Goal: Task Accomplishment & Management: Complete application form

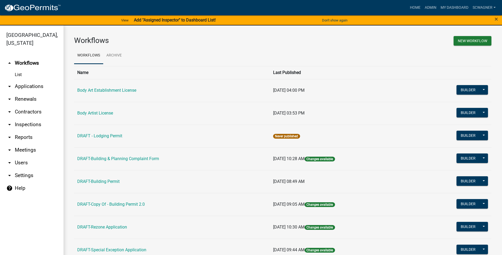
click at [30, 88] on link "arrow_drop_down Applications" at bounding box center [32, 86] width 64 height 13
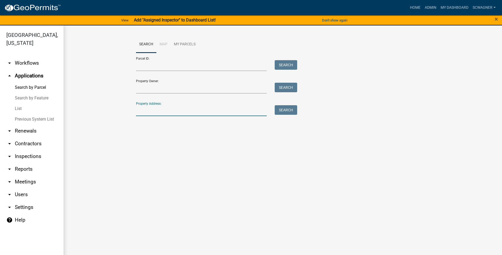
click at [157, 109] on input "Property Address:" at bounding box center [201, 110] width 131 height 11
type input "2500"
click at [295, 108] on button "Search" at bounding box center [286, 110] width 23 height 10
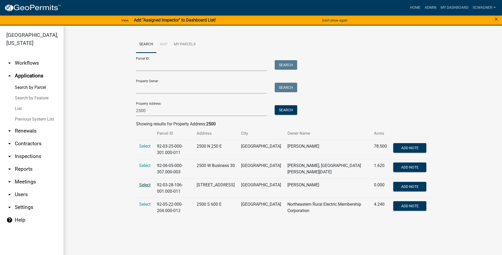
click at [146, 183] on span "Select" at bounding box center [144, 184] width 11 height 5
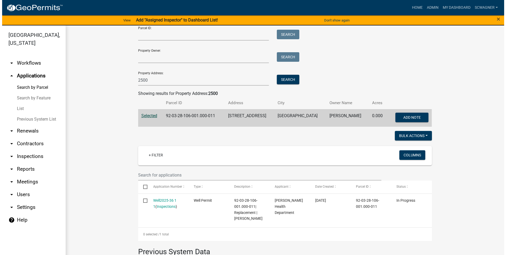
scroll to position [79, 0]
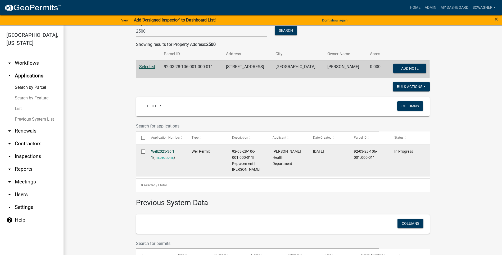
click at [157, 152] on link "Well2025-36 1 1" at bounding box center [162, 154] width 23 height 10
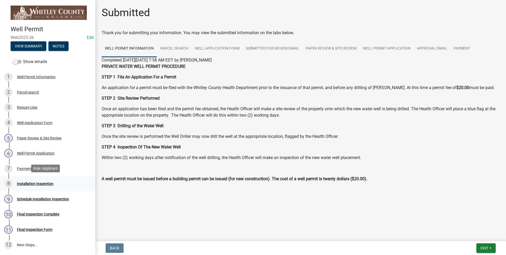
click at [32, 182] on div "Installation Inspection" at bounding box center [35, 184] width 37 height 4
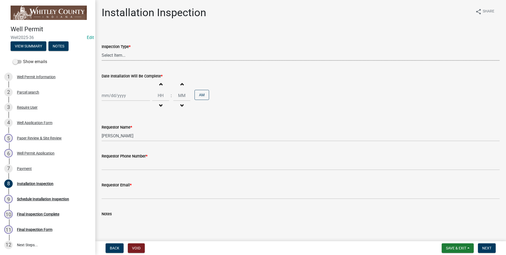
click at [126, 55] on select "Select Item... Well Installation Inspection" at bounding box center [301, 55] width 398 height 11
click at [102, 50] on select "Select Item... Well Installation Inspection" at bounding box center [301, 55] width 398 height 11
select select "4c1032d9-b43a-4610-a64a-bf970f548ad8"
click at [119, 93] on div at bounding box center [126, 95] width 48 height 11
select select "8"
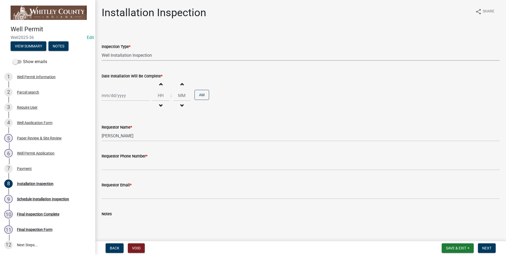
select select "2025"
click at [124, 140] on div "13" at bounding box center [124, 140] width 8 height 8
type input "[DATE]"
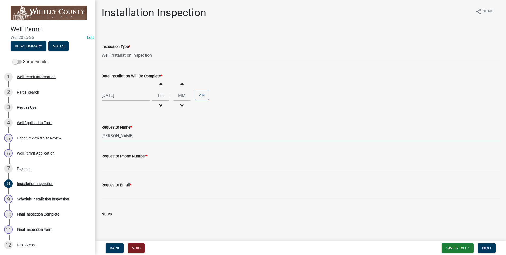
click at [132, 136] on input "[PERSON_NAME]" at bounding box center [301, 135] width 398 height 11
type input "L"
type input "[PERSON_NAME]"
type input "10"
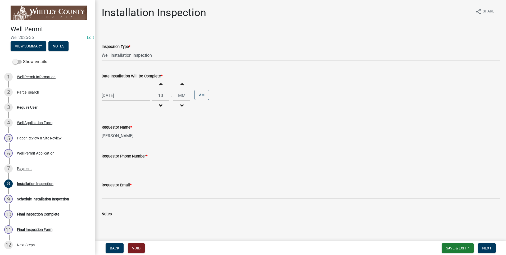
type input "2602483121"
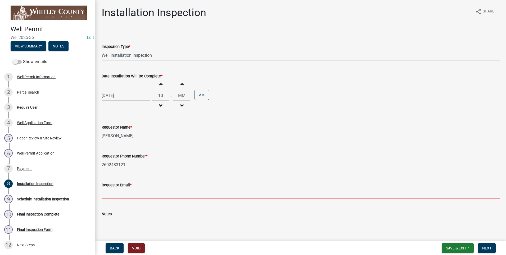
type input "[EMAIL_ADDRESS][DOMAIN_NAME]"
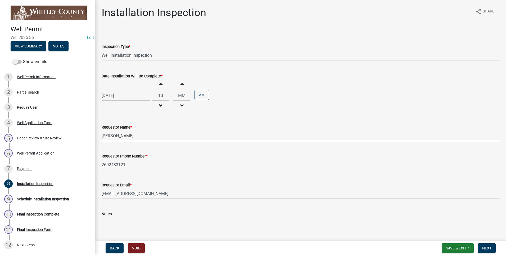
type input "00"
click at [490, 250] on span "Next" at bounding box center [486, 248] width 9 height 4
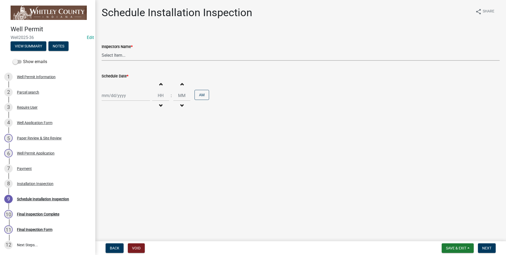
click at [121, 53] on select "Select Item... swagner ([PERSON_NAME] [PERSON_NAME]) [PERSON_NAME] ([PERSON_NAM…" at bounding box center [301, 55] width 398 height 11
select select "f7ad9f8f-cb11-4988-8b83-06889c6c21fa"
click at [102, 50] on select "Select Item... swagner ([PERSON_NAME] [PERSON_NAME]) [PERSON_NAME] ([PERSON_NAM…" at bounding box center [301, 55] width 398 height 11
select select "8"
select select "2025"
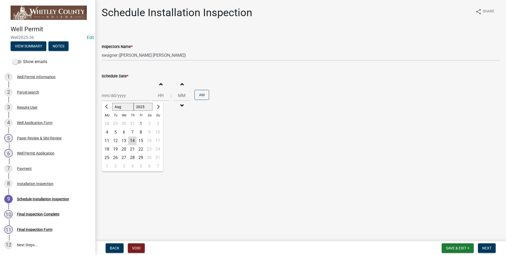
click at [119, 98] on div "[PERSON_NAME] Feb Mar Apr [PERSON_NAME][DATE] Oct Nov [DATE] 1526 1527 1528 152…" at bounding box center [126, 95] width 48 height 11
click at [123, 140] on div "13" at bounding box center [124, 140] width 8 height 8
type input "[DATE]"
click at [159, 83] on span "button" at bounding box center [160, 84] width 3 height 4
type input "01"
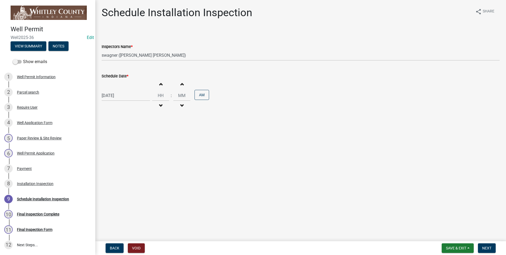
type input "00"
click at [159, 84] on span "button" at bounding box center [160, 84] width 3 height 4
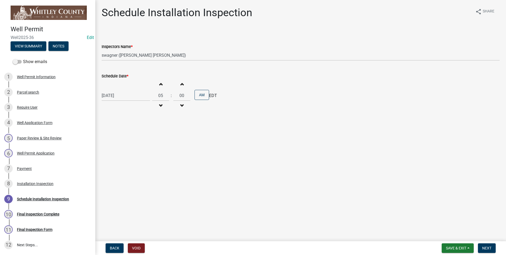
click at [159, 84] on span "button" at bounding box center [160, 84] width 3 height 4
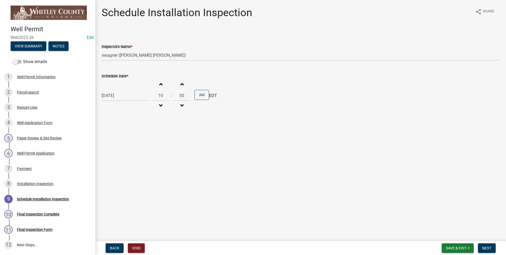
click at [159, 84] on span "button" at bounding box center [160, 84] width 3 height 4
type input "11"
click at [490, 248] on span "Next" at bounding box center [486, 248] width 9 height 4
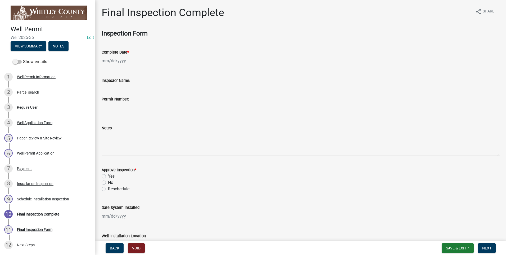
click at [118, 61] on div at bounding box center [126, 60] width 48 height 11
select select "8"
select select "2025"
click at [123, 106] on div "13" at bounding box center [124, 106] width 8 height 8
type input "[DATE]"
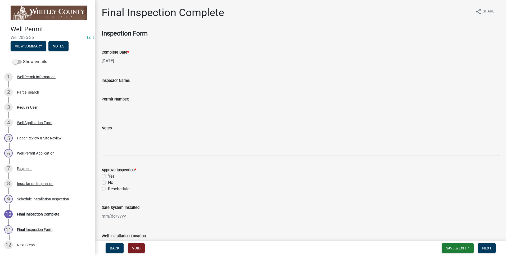
click at [123, 109] on input "Permit Number:" at bounding box center [301, 107] width 398 height 11
type input "7578"
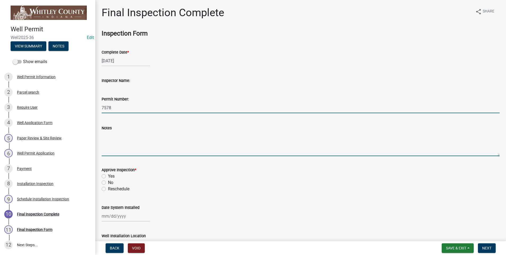
click at [111, 138] on textarea "Notes" at bounding box center [301, 143] width 398 height 25
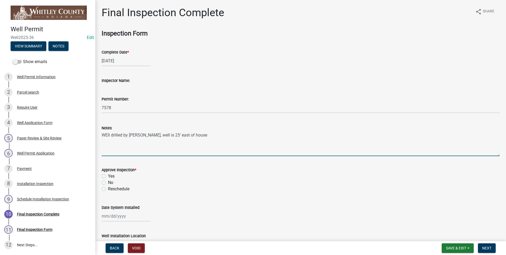
type textarea "WEll drilled by [PERSON_NAME], well is 25' east of house"
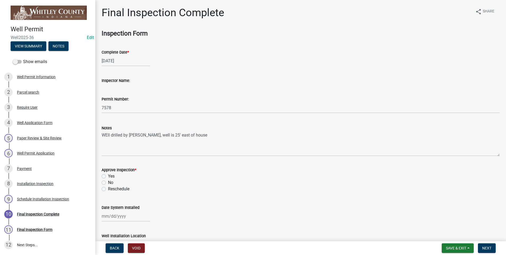
click at [103, 173] on div "Yes" at bounding box center [301, 176] width 398 height 6
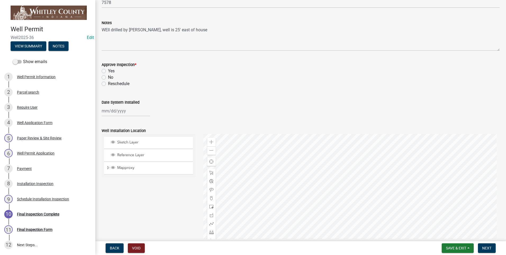
scroll to position [106, 0]
click at [108, 69] on label "Yes" at bounding box center [111, 70] width 7 height 6
click at [108, 69] on input "Yes" at bounding box center [109, 68] width 3 height 3
radio input "true"
click at [115, 112] on div at bounding box center [126, 110] width 48 height 11
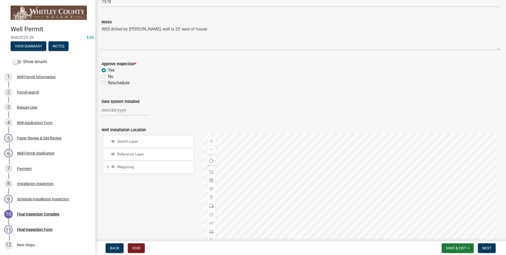
select select "8"
select select "2025"
click at [124, 155] on div "13" at bounding box center [124, 155] width 8 height 8
type input "[DATE]"
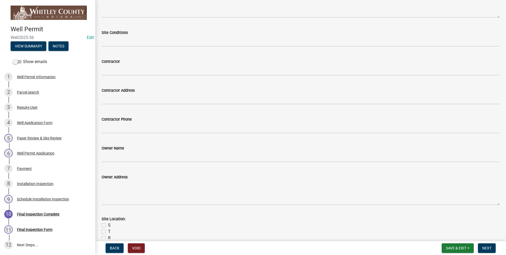
scroll to position [397, 0]
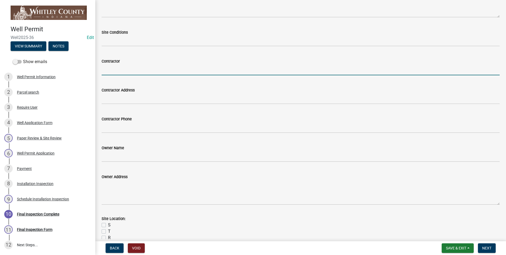
click at [118, 67] on input "Contractor" at bounding box center [301, 69] width 398 height 11
type input "[PERSON_NAME] well drilling"
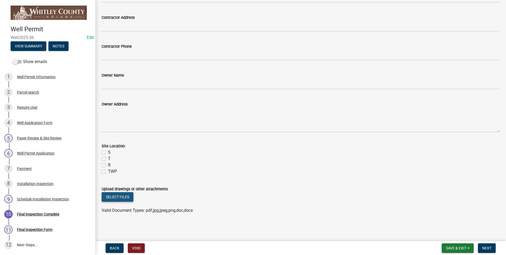
click at [117, 198] on button "Select files" at bounding box center [118, 197] width 32 height 10
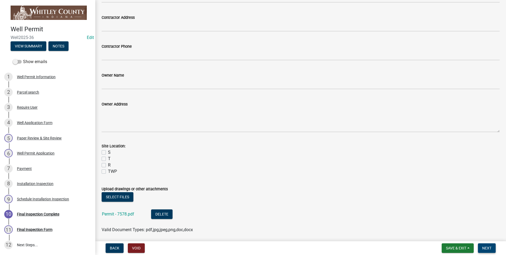
click at [491, 248] on span "Next" at bounding box center [486, 248] width 9 height 4
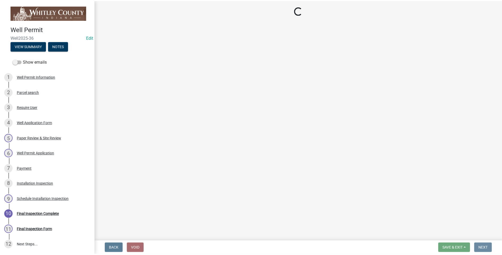
scroll to position [0, 0]
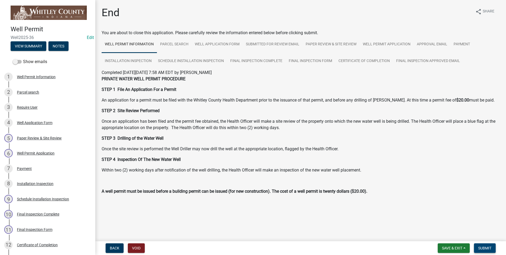
click at [490, 248] on span "Submit" at bounding box center [484, 248] width 13 height 4
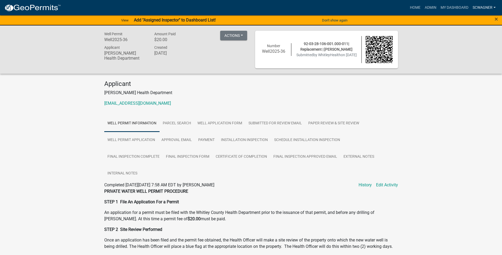
click at [485, 6] on link "scwagner" at bounding box center [484, 8] width 27 height 10
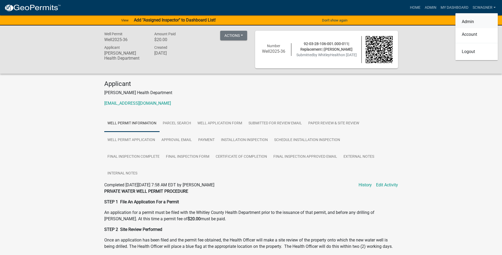
click at [474, 21] on link "Admin" at bounding box center [477, 21] width 42 height 13
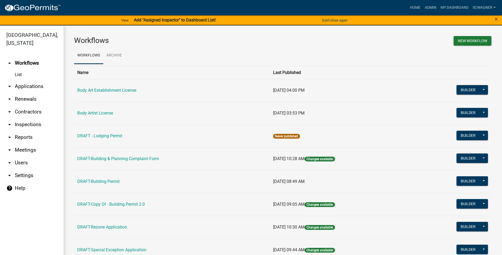
drag, startPoint x: 33, startPoint y: 86, endPoint x: 40, endPoint y: 94, distance: 10.7
click at [32, 86] on link "arrow_drop_down Applications" at bounding box center [32, 86] width 64 height 13
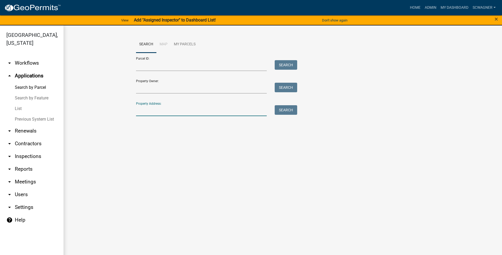
click at [145, 110] on input "Property Address:" at bounding box center [201, 110] width 131 height 11
click at [284, 111] on button "Search" at bounding box center [286, 110] width 23 height 10
click at [172, 112] on input "3886" at bounding box center [201, 110] width 131 height 11
type input "3776"
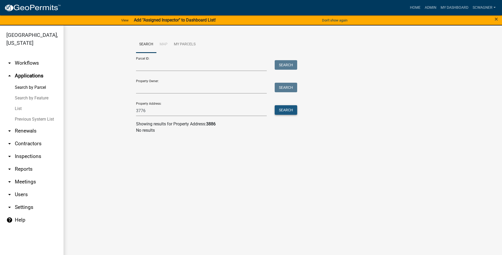
drag, startPoint x: 297, startPoint y: 110, endPoint x: 294, endPoint y: 110, distance: 3.2
click at [295, 110] on button "Search" at bounding box center [286, 110] width 23 height 10
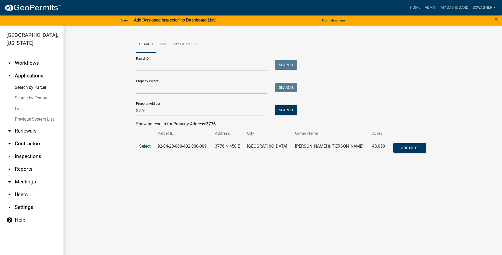
click at [144, 145] on span "Select" at bounding box center [144, 146] width 11 height 5
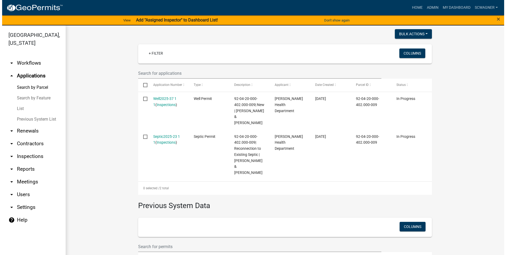
scroll to position [132, 0]
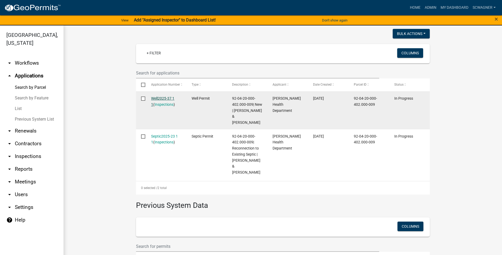
click at [164, 96] on link "Well2025-37 1 1" at bounding box center [162, 101] width 23 height 10
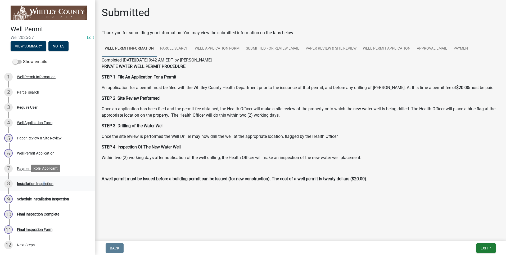
click at [42, 184] on div "Installation Inspection" at bounding box center [35, 184] width 37 height 4
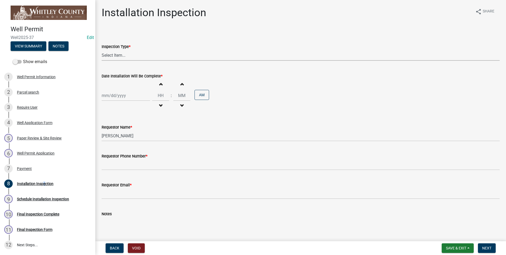
click at [128, 56] on select "Select Item... Well Installation Inspection" at bounding box center [301, 55] width 398 height 11
click at [102, 50] on select "Select Item... Well Installation Inspection" at bounding box center [301, 55] width 398 height 11
select select "4c1032d9-b43a-4610-a64a-bf970f548ad8"
select select "8"
select select "2025"
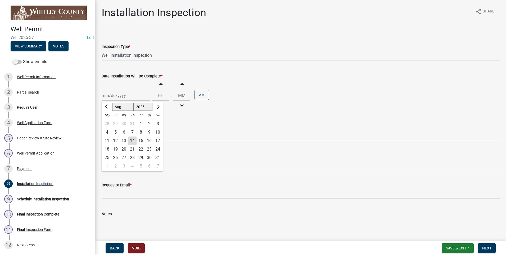
click at [119, 95] on div "[PERSON_NAME] Feb Mar Apr [PERSON_NAME][DATE] Oct Nov [DATE] 1526 1527 1528 152…" at bounding box center [126, 95] width 48 height 11
click at [125, 141] on div "13" at bounding box center [124, 140] width 8 height 8
type input "[DATE]"
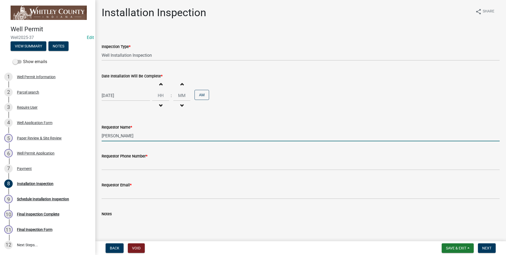
click at [131, 137] on input "[PERSON_NAME]" at bounding box center [301, 135] width 398 height 11
type input "L"
type input "[PERSON_NAME]"
type input "10"
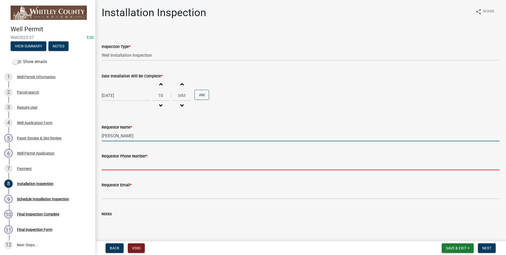
type input "2602483121"
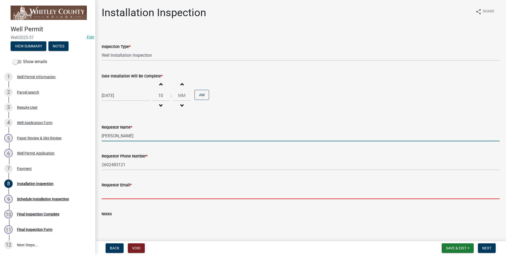
type input "[EMAIL_ADDRESS][DOMAIN_NAME]"
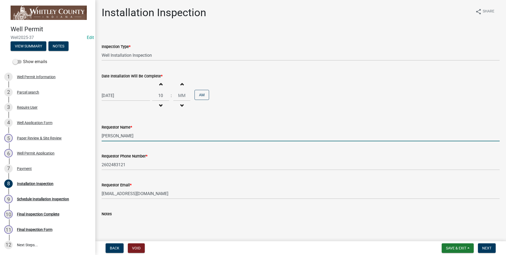
type input "00"
click at [486, 247] on span "Next" at bounding box center [486, 248] width 9 height 4
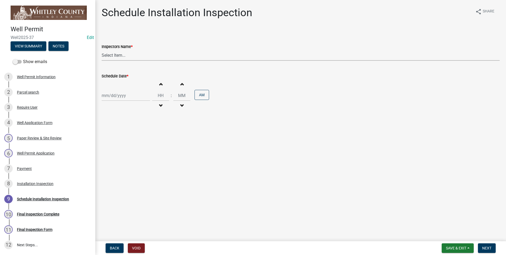
click at [115, 54] on select "Select Item... swagner ([PERSON_NAME] [PERSON_NAME]) [PERSON_NAME] ([PERSON_NAM…" at bounding box center [301, 55] width 398 height 11
select select "f7ad9f8f-cb11-4988-8b83-06889c6c21fa"
click at [102, 50] on select "Select Item... swagner ([PERSON_NAME] [PERSON_NAME]) [PERSON_NAME] ([PERSON_NAM…" at bounding box center [301, 55] width 398 height 11
click at [114, 97] on div at bounding box center [126, 95] width 48 height 11
select select "8"
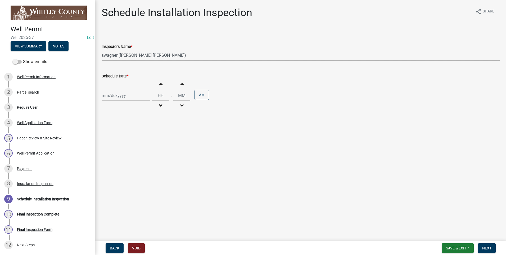
select select "2025"
click at [124, 140] on div "13" at bounding box center [124, 140] width 8 height 8
type input "[DATE]"
click at [160, 84] on span "button" at bounding box center [160, 84] width 3 height 4
type input "01"
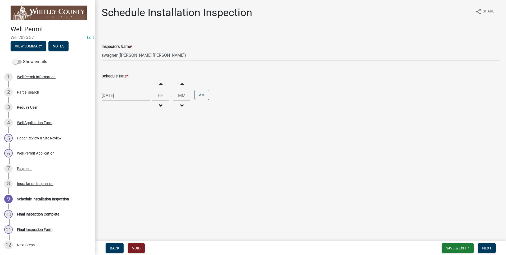
type input "00"
click at [160, 84] on span "button" at bounding box center [160, 84] width 3 height 4
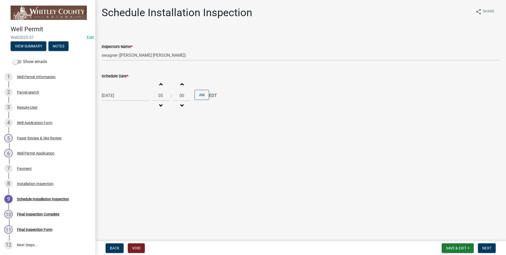
click at [160, 84] on span "button" at bounding box center [160, 84] width 3 height 4
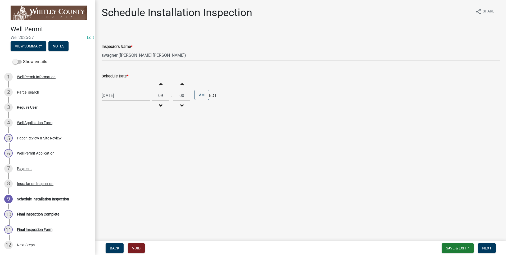
type input "10"
click at [181, 84] on button "Increment minutes" at bounding box center [181, 84] width 11 height 10
click at [181, 84] on span "button" at bounding box center [182, 84] width 3 height 4
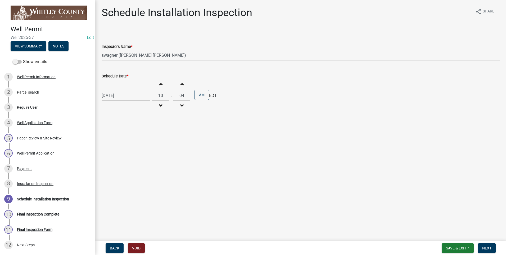
click at [181, 84] on span "button" at bounding box center [182, 84] width 3 height 4
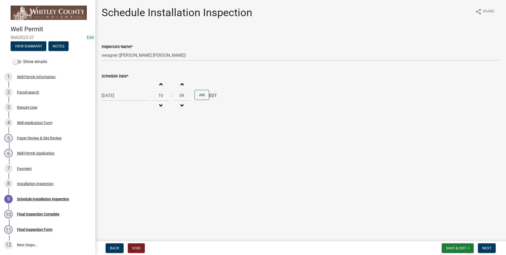
click at [181, 84] on span "button" at bounding box center [182, 84] width 3 height 4
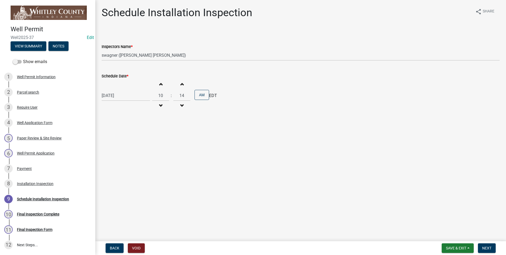
click at [181, 84] on span "button" at bounding box center [182, 84] width 3 height 4
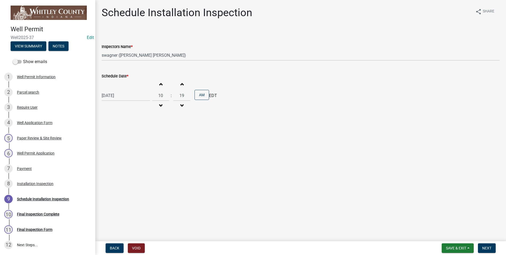
click at [181, 84] on span "button" at bounding box center [182, 84] width 3 height 4
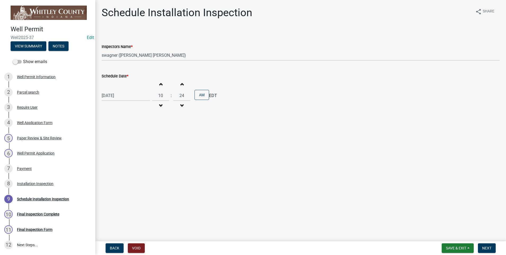
click at [181, 84] on span "button" at bounding box center [182, 84] width 3 height 4
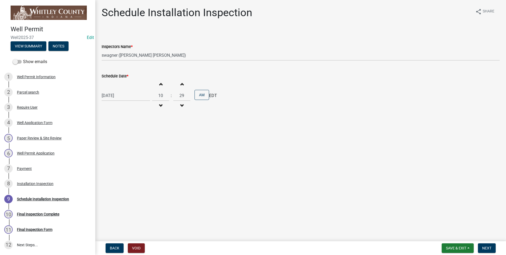
click at [181, 84] on span "button" at bounding box center [182, 84] width 3 height 4
type input "30"
click at [489, 248] on span "Next" at bounding box center [486, 248] width 9 height 4
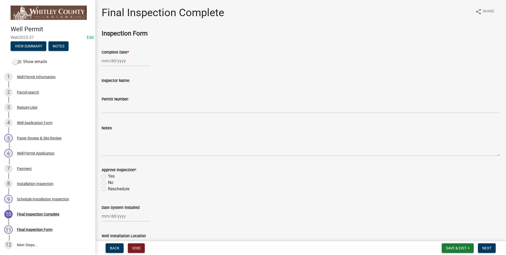
click at [118, 61] on div at bounding box center [126, 60] width 48 height 11
select select "8"
select select "2025"
click at [124, 106] on div "13" at bounding box center [124, 106] width 8 height 8
type input "[DATE]"
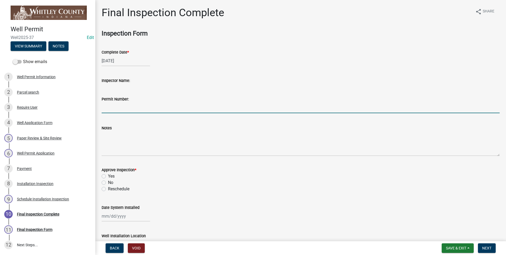
click at [118, 110] on input "Permit Number:" at bounding box center [301, 107] width 398 height 11
type input "7579"
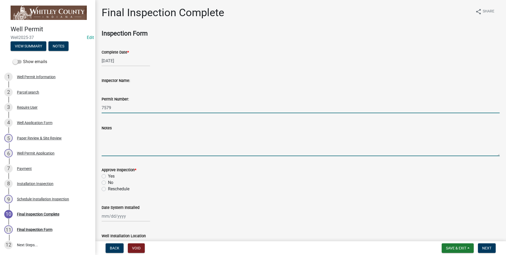
click at [111, 141] on textarea "Notes" at bounding box center [301, 143] width 398 height 25
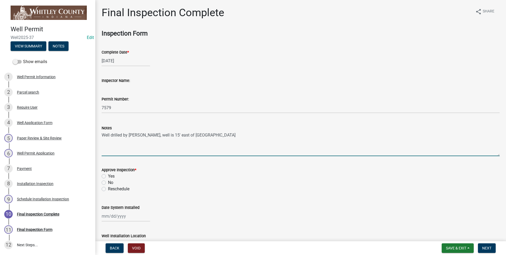
type textarea "Well drilled by [PERSON_NAME], well is 15' east of [GEOGRAPHIC_DATA]"
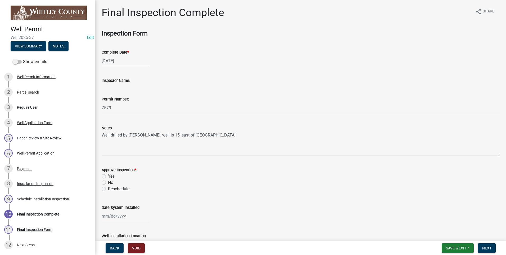
drag, startPoint x: 104, startPoint y: 176, endPoint x: 112, endPoint y: 173, distance: 9.0
click at [108, 176] on label "Yes" at bounding box center [111, 176] width 7 height 6
click at [108, 176] on input "Yes" at bounding box center [109, 174] width 3 height 3
radio input "true"
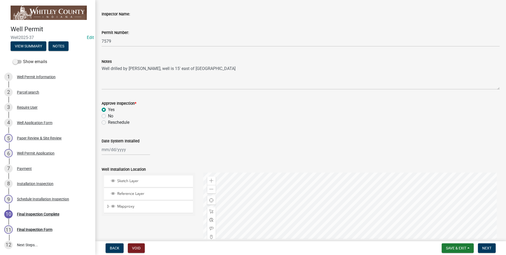
scroll to position [132, 0]
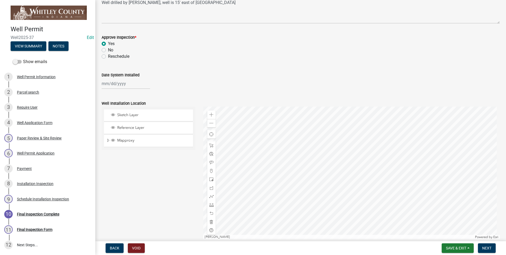
click at [124, 84] on div at bounding box center [126, 83] width 48 height 11
select select "8"
select select "2025"
click at [125, 128] on div "13" at bounding box center [124, 128] width 8 height 8
type input "[DATE]"
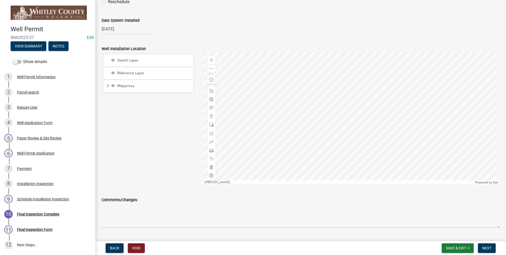
scroll to position [318, 0]
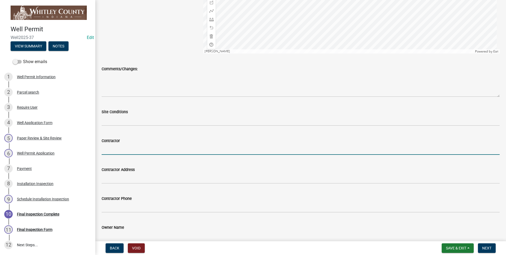
click at [129, 150] on input "Contractor" at bounding box center [301, 149] width 398 height 11
type input "[PERSON_NAME] and Sons"
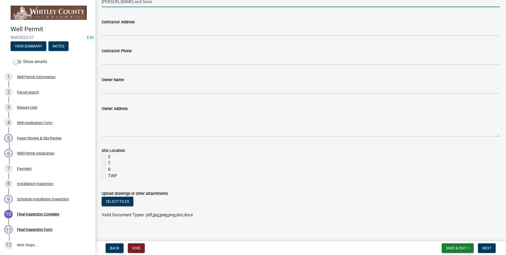
scroll to position [470, 0]
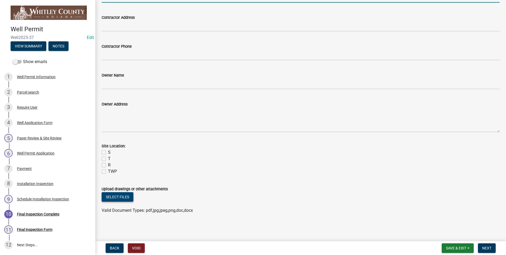
click at [125, 195] on button "Select files" at bounding box center [118, 197] width 32 height 10
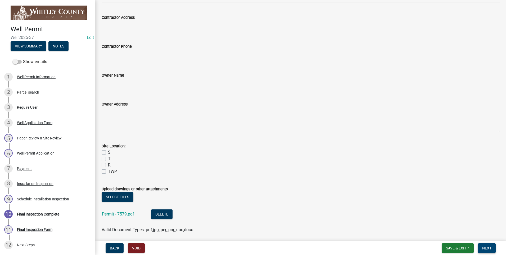
click at [488, 246] on span "Next" at bounding box center [486, 248] width 9 height 4
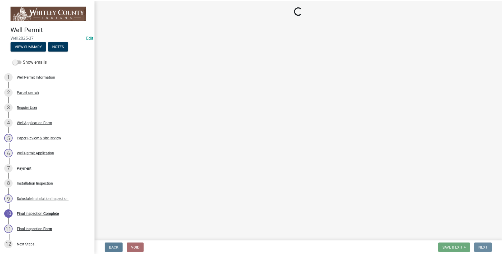
scroll to position [0, 0]
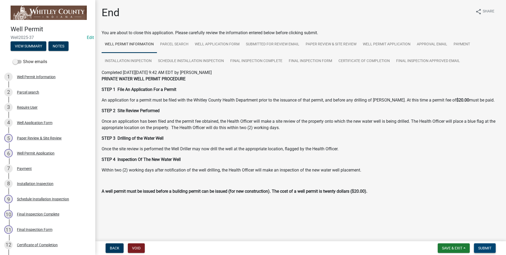
click at [483, 247] on span "Submit" at bounding box center [484, 248] width 13 height 4
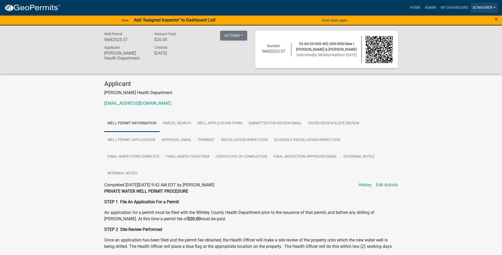
click at [490, 9] on link "scwagner" at bounding box center [484, 8] width 27 height 10
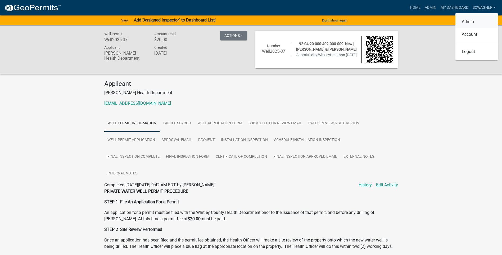
click at [474, 19] on link "Admin" at bounding box center [477, 21] width 42 height 13
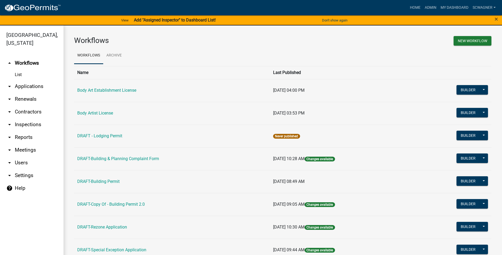
click at [32, 86] on link "arrow_drop_down Applications" at bounding box center [32, 86] width 64 height 13
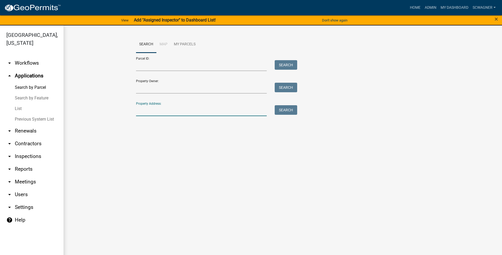
click at [145, 112] on input "Property Address:" at bounding box center [201, 110] width 131 height 11
type input "3420"
click at [280, 110] on button "Search" at bounding box center [286, 110] width 23 height 10
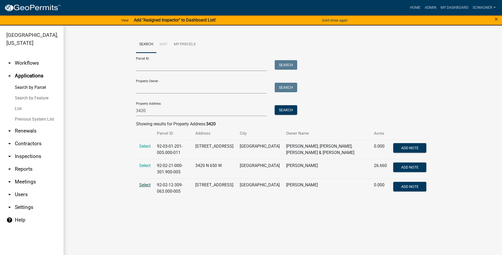
click at [144, 185] on span "Select" at bounding box center [144, 184] width 11 height 5
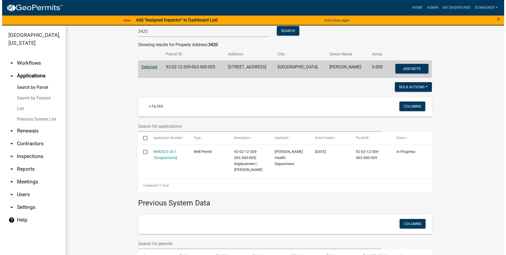
scroll to position [132, 0]
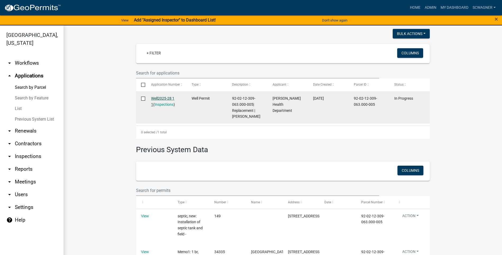
click at [164, 96] on link "Well2025-28 1 1" at bounding box center [162, 101] width 23 height 10
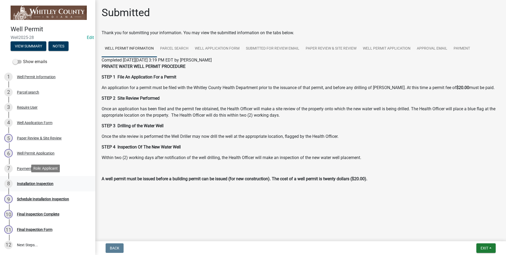
click at [43, 183] on div "Installation Inspection" at bounding box center [35, 184] width 37 height 4
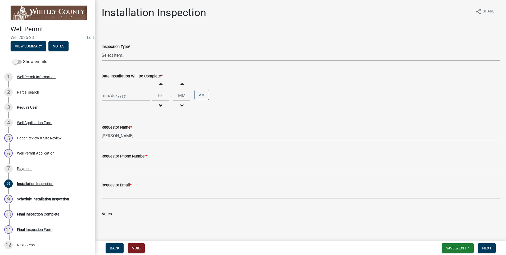
click at [117, 54] on select "Select Item... Well Installation Inspection" at bounding box center [301, 55] width 398 height 11
click at [102, 50] on select "Select Item... Well Installation Inspection" at bounding box center [301, 55] width 398 height 11
select select "4c1032d9-b43a-4610-a64a-bf970f548ad8"
click at [115, 93] on div at bounding box center [126, 95] width 48 height 11
select select "8"
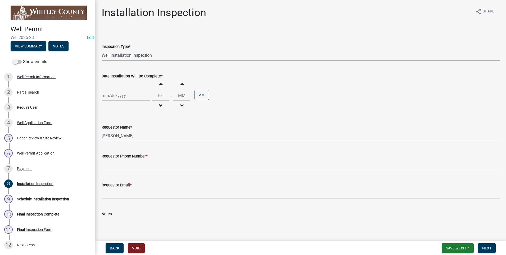
select select "2025"
click at [124, 139] on div "13" at bounding box center [124, 140] width 8 height 8
type input "[DATE]"
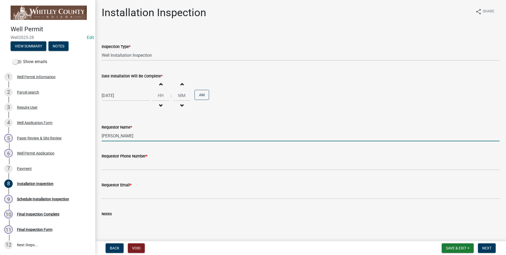
click at [139, 137] on input "[PERSON_NAME]" at bounding box center [301, 135] width 398 height 11
type input "L"
type input "[PERSON_NAME]"
type input "10"
type input "2602483121"
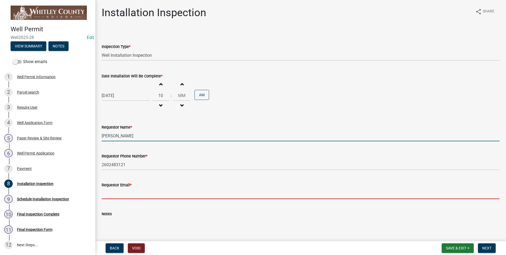
type input "[EMAIL_ADDRESS][DOMAIN_NAME]"
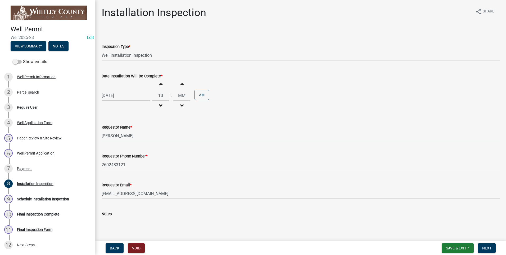
type input "00"
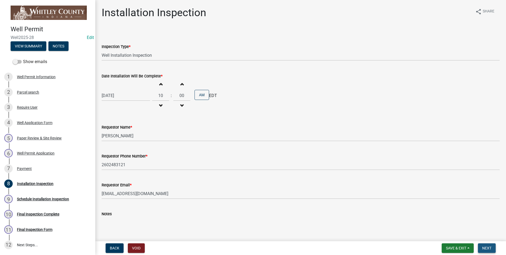
click at [487, 247] on span "Next" at bounding box center [486, 248] width 9 height 4
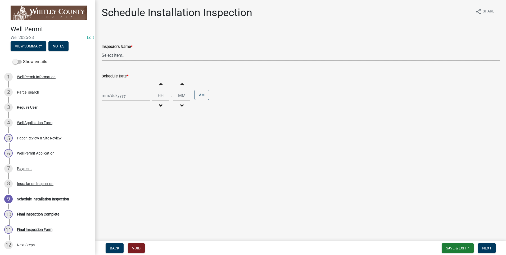
click at [118, 53] on select "Select Item... swagner ([PERSON_NAME] [PERSON_NAME]) [PERSON_NAME] ([PERSON_NAM…" at bounding box center [301, 55] width 398 height 11
select select "f7ad9f8f-cb11-4988-8b83-06889c6c21fa"
click at [102, 50] on select "Select Item... swagner ([PERSON_NAME] [PERSON_NAME]) [PERSON_NAME] ([PERSON_NAM…" at bounding box center [301, 55] width 398 height 11
click at [114, 95] on div at bounding box center [126, 95] width 48 height 11
select select "8"
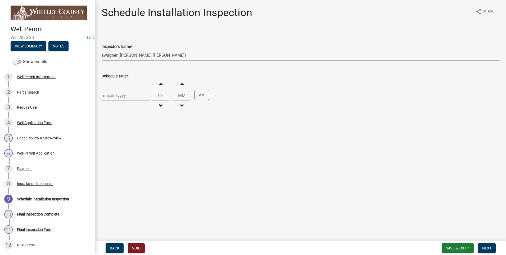
select select "2025"
click at [122, 139] on div "13" at bounding box center [124, 140] width 8 height 8
type input "[DATE]"
click at [159, 85] on span "button" at bounding box center [160, 84] width 3 height 4
type input "01"
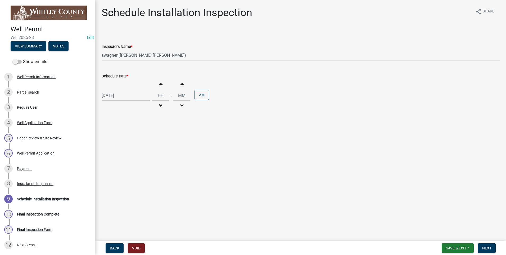
type input "00"
click at [159, 85] on span "button" at bounding box center [160, 84] width 3 height 4
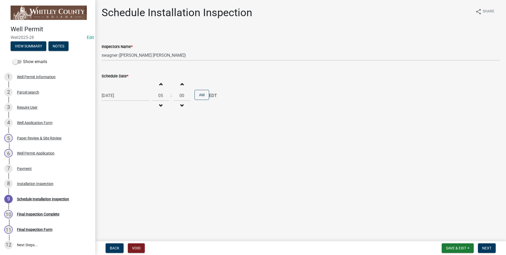
click at [159, 85] on span "button" at bounding box center [160, 84] width 3 height 4
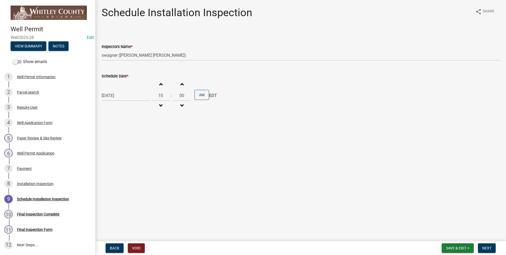
click at [159, 85] on span "button" at bounding box center [160, 84] width 3 height 4
type input "01"
click at [181, 83] on span "button" at bounding box center [182, 84] width 3 height 4
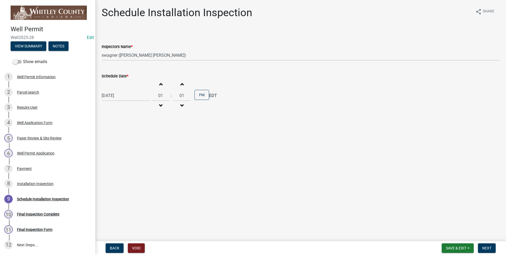
click at [181, 83] on span "button" at bounding box center [182, 84] width 3 height 4
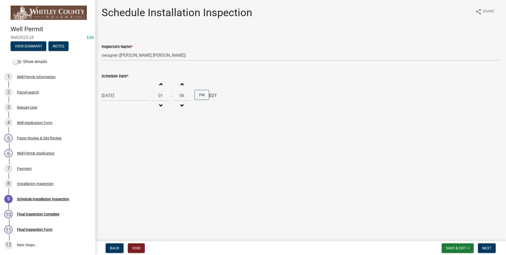
click at [181, 83] on span "button" at bounding box center [182, 84] width 3 height 4
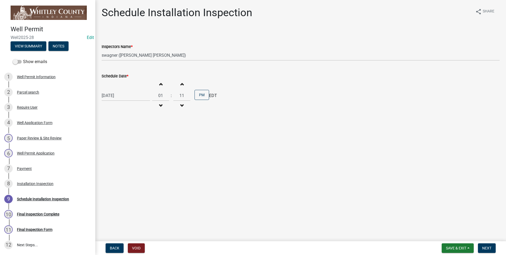
click at [181, 83] on span "button" at bounding box center [182, 84] width 3 height 4
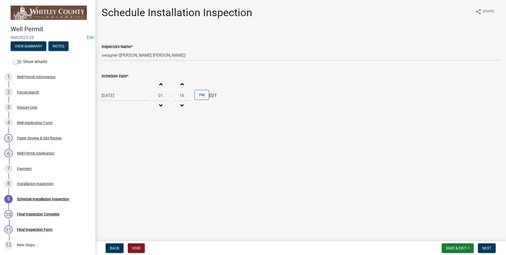
click at [181, 83] on span "button" at bounding box center [182, 84] width 3 height 4
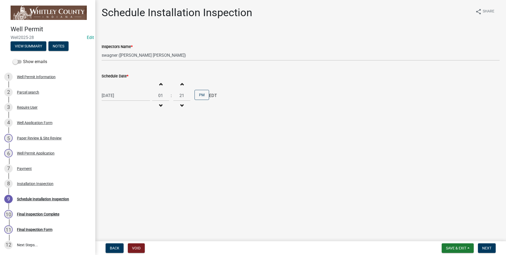
click at [181, 83] on span "button" at bounding box center [182, 84] width 3 height 4
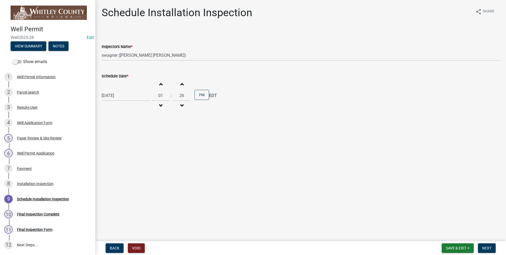
click at [181, 83] on span "button" at bounding box center [182, 84] width 3 height 4
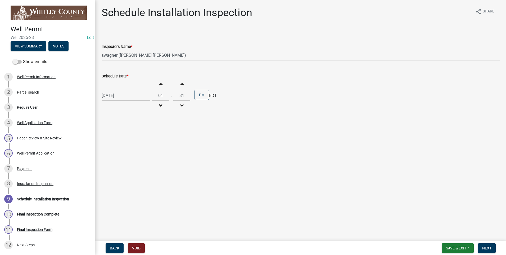
click at [181, 83] on span "button" at bounding box center [182, 84] width 3 height 4
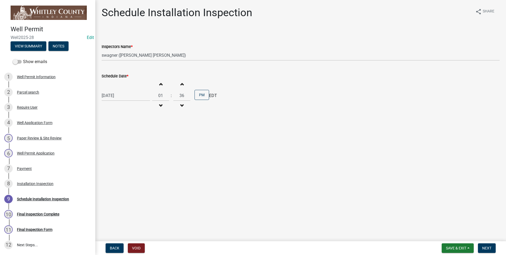
click at [181, 83] on span "button" at bounding box center [182, 84] width 3 height 4
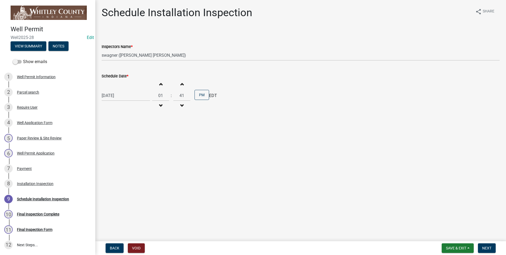
click at [181, 83] on span "button" at bounding box center [182, 84] width 3 height 4
type input "45"
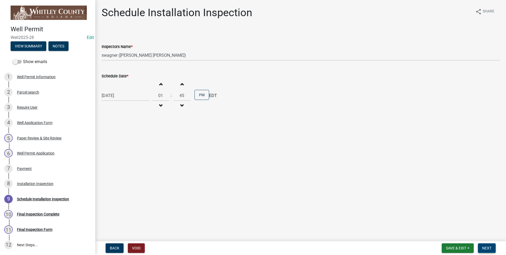
click at [483, 244] on button "Next" at bounding box center [487, 248] width 18 height 10
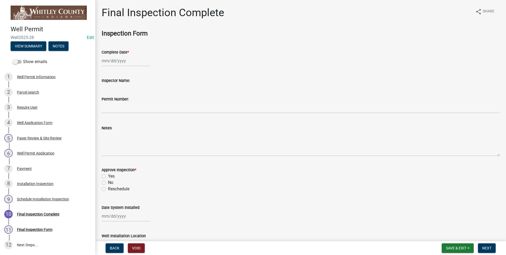
click at [115, 59] on div at bounding box center [126, 60] width 48 height 11
select select "8"
select select "2025"
click at [125, 107] on div "13" at bounding box center [124, 106] width 8 height 8
type input "[DATE]"
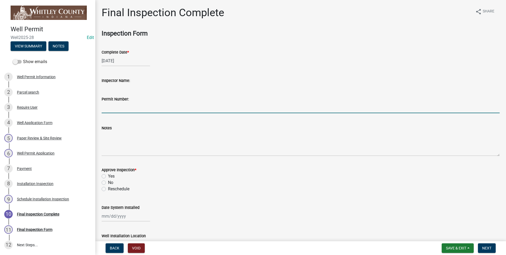
click at [125, 107] on input "Permit Number:" at bounding box center [301, 107] width 398 height 11
type input "7569"
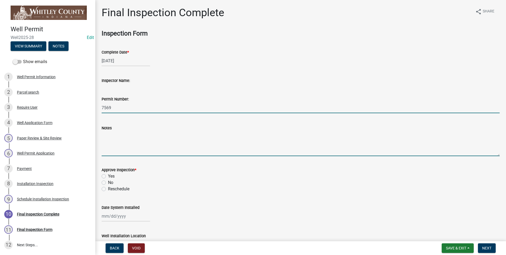
click at [115, 142] on textarea "Notes" at bounding box center [301, 143] width 398 height 25
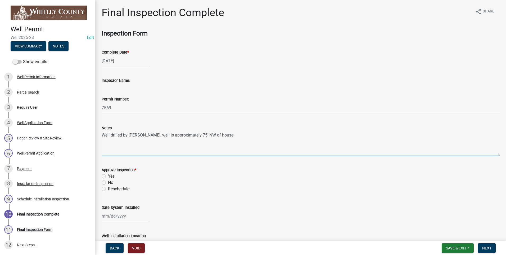
type textarea "Well drilled by [PERSON_NAME], well is approximately 75' NW of house"
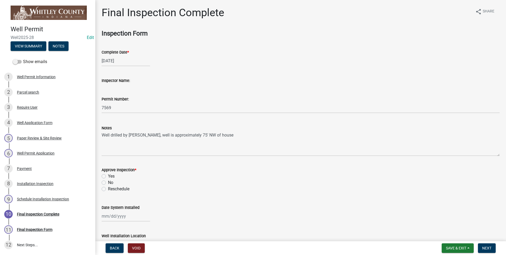
drag, startPoint x: 104, startPoint y: 176, endPoint x: 102, endPoint y: 208, distance: 32.1
click at [108, 177] on label "Yes" at bounding box center [111, 176] width 7 height 6
click at [108, 176] on input "Yes" at bounding box center [109, 174] width 3 height 3
radio input "true"
click at [117, 217] on div at bounding box center [126, 215] width 48 height 11
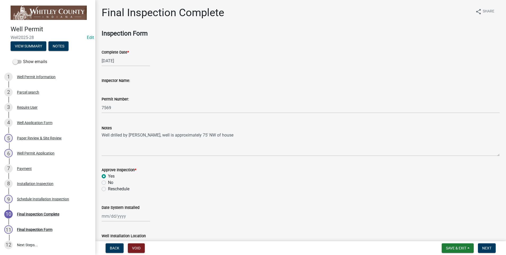
select select "8"
select select "2025"
click at [123, 179] on div "13" at bounding box center [124, 179] width 8 height 8
type input "[DATE]"
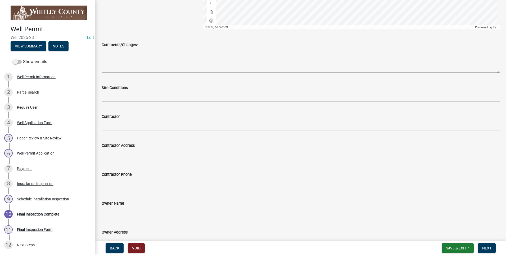
scroll to position [344, 0]
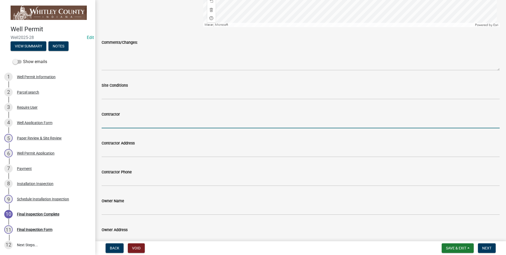
click at [120, 119] on input "Contractor" at bounding box center [301, 122] width 398 height 11
type input "[PERSON_NAME] well drilling"
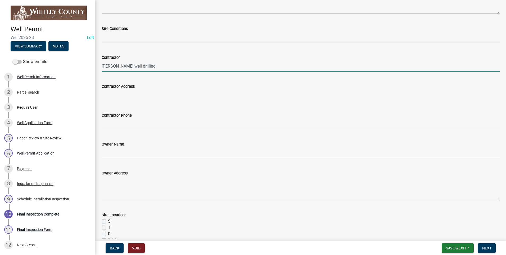
scroll to position [470, 0]
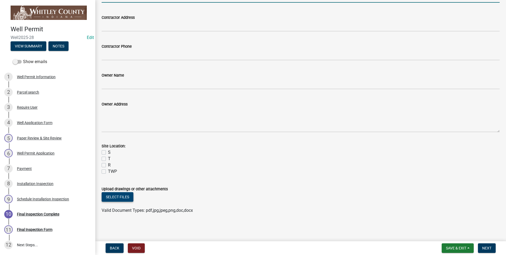
click at [119, 197] on button "Select files" at bounding box center [118, 197] width 32 height 10
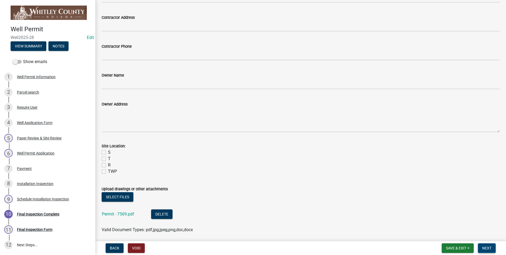
click at [493, 246] on button "Next" at bounding box center [487, 248] width 18 height 10
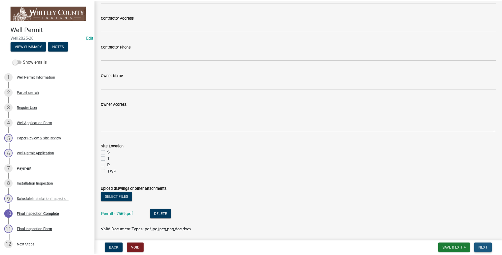
scroll to position [0, 0]
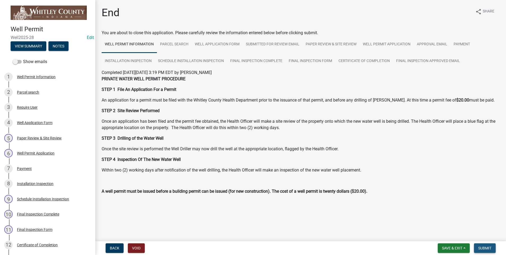
click at [488, 247] on span "Submit" at bounding box center [484, 248] width 13 height 4
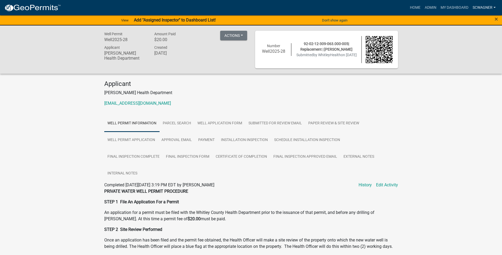
click at [471, 7] on link "scwagner" at bounding box center [484, 8] width 27 height 10
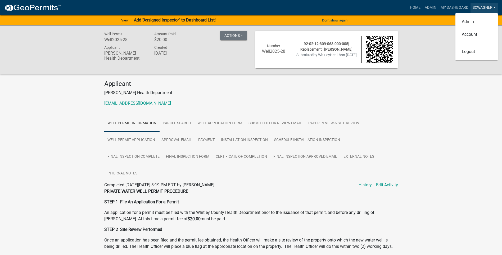
click at [479, 8] on link "scwagner" at bounding box center [484, 8] width 27 height 10
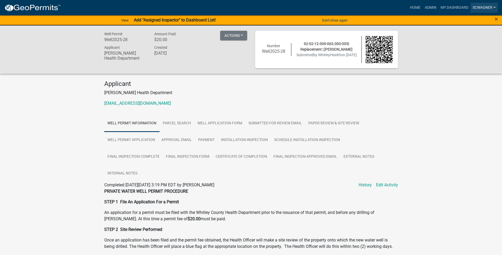
click at [477, 5] on link "scwagner" at bounding box center [484, 8] width 27 height 10
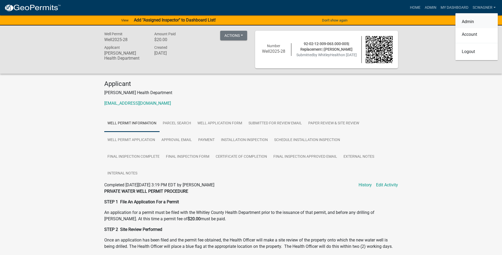
click at [473, 22] on link "Admin" at bounding box center [477, 21] width 42 height 13
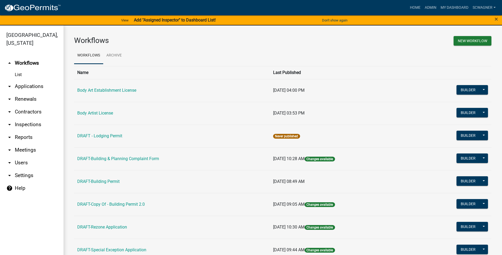
click at [27, 86] on link "arrow_drop_down Applications" at bounding box center [32, 86] width 64 height 13
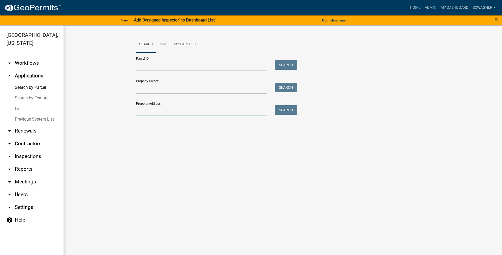
click at [144, 113] on input "Property Address:" at bounding box center [201, 110] width 131 height 11
type input "[STREET_ADDRESS]"
click at [293, 109] on button "Search" at bounding box center [286, 110] width 23 height 10
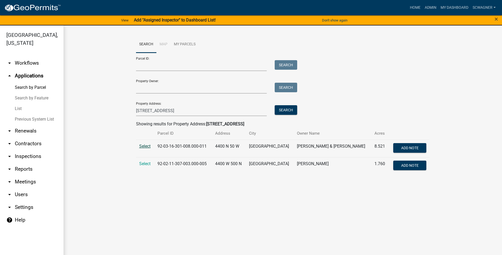
click at [146, 146] on span "Select" at bounding box center [144, 146] width 11 height 5
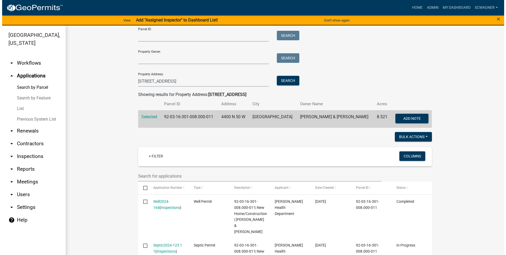
scroll to position [132, 0]
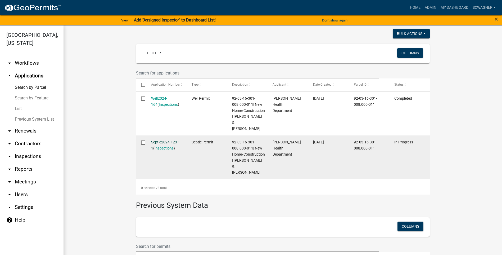
click at [155, 140] on link "Septic2024-123 1 1" at bounding box center [165, 145] width 29 height 10
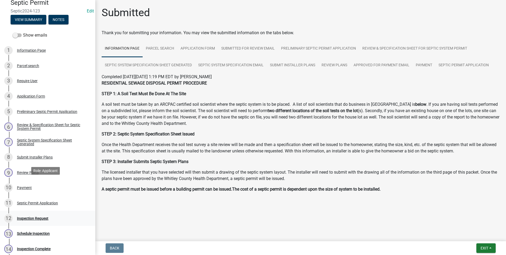
scroll to position [53, 0]
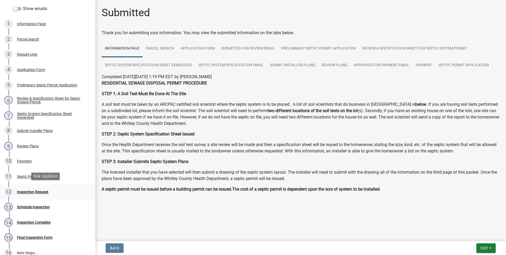
click at [41, 190] on div "Inspection Request" at bounding box center [33, 192] width 32 height 4
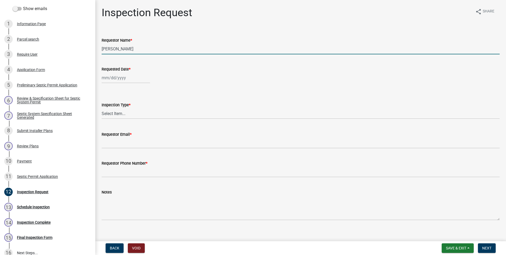
click at [133, 49] on input "[PERSON_NAME]" at bounding box center [301, 48] width 398 height 11
type input "L"
type input "[EMAIL_ADDRESS][DOMAIN_NAME]"
type input "[DATE]"
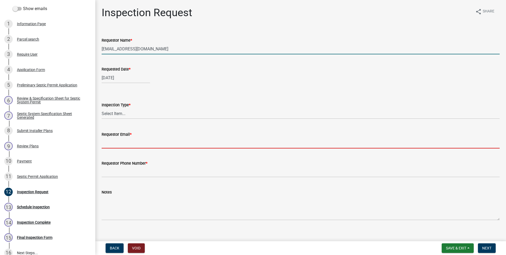
type input "[EMAIL_ADDRESS][DOMAIN_NAME]"
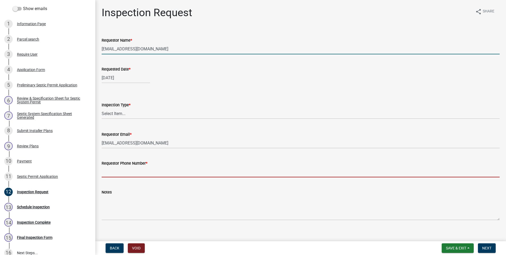
type input "2602483121"
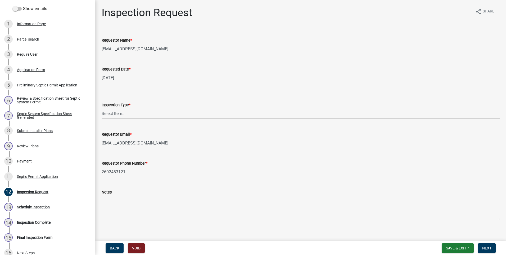
select select "8"
select select "2025"
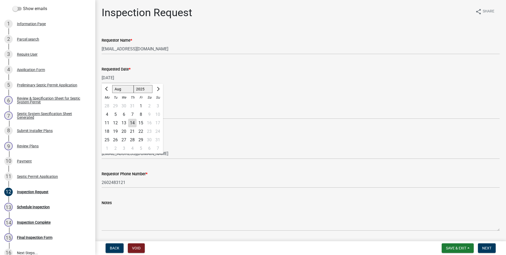
click at [124, 120] on div "13" at bounding box center [124, 123] width 8 height 8
type input "[DATE]"
click at [127, 111] on select "Select Item... Septic Inspection" at bounding box center [301, 113] width 398 height 11
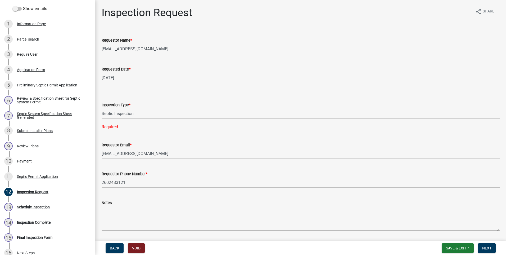
click at [102, 108] on select "Select Item... Septic Inspection" at bounding box center [301, 113] width 398 height 11
select select "dfdf2d03-a7c8-425d-a127-69a28e6ecd25"
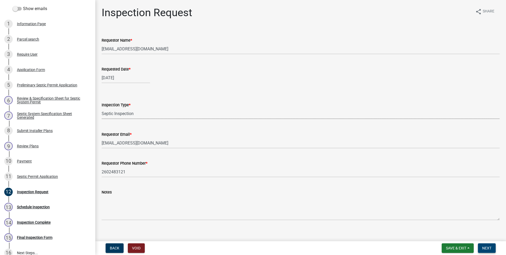
click at [491, 249] on span "Next" at bounding box center [486, 248] width 9 height 4
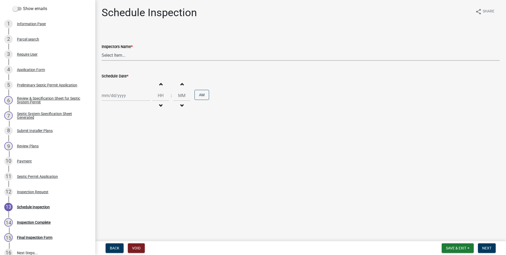
drag, startPoint x: 118, startPoint y: 51, endPoint x: 116, endPoint y: 55, distance: 4.0
click at [117, 52] on select "Select Item... swagner ([PERSON_NAME] [PERSON_NAME]) [PERSON_NAME] ([PERSON_NAM…" at bounding box center [301, 55] width 398 height 11
select select "f7ad9f8f-cb11-4988-8b83-06889c6c21fa"
click at [102, 50] on select "Select Item... swagner ([PERSON_NAME] [PERSON_NAME]) [PERSON_NAME] ([PERSON_NAM…" at bounding box center [301, 55] width 398 height 11
select select "8"
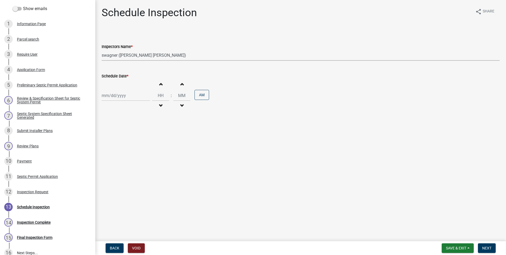
select select "2025"
click at [111, 97] on div "[PERSON_NAME] Feb Mar Apr [PERSON_NAME][DATE] Oct Nov [DATE] 1526 1527 1528 152…" at bounding box center [126, 95] width 48 height 11
click at [124, 140] on div "13" at bounding box center [124, 140] width 8 height 8
type input "[DATE]"
click at [159, 86] on span "button" at bounding box center [160, 84] width 3 height 4
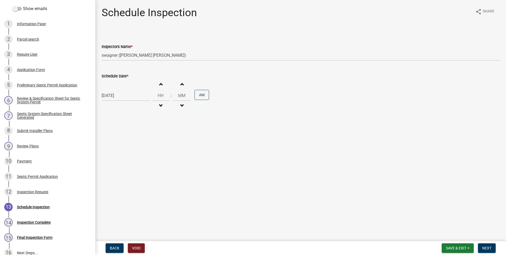
type input "01"
type input "00"
click at [159, 86] on span "button" at bounding box center [160, 84] width 3 height 4
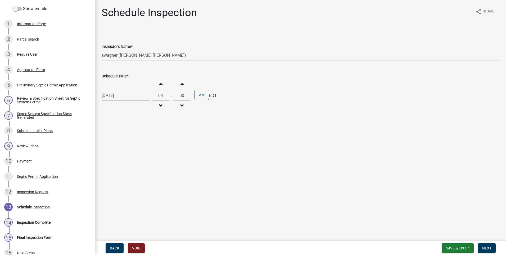
click at [159, 104] on span "button" at bounding box center [160, 106] width 3 height 4
type input "02"
click at [181, 85] on span "button" at bounding box center [182, 84] width 3 height 4
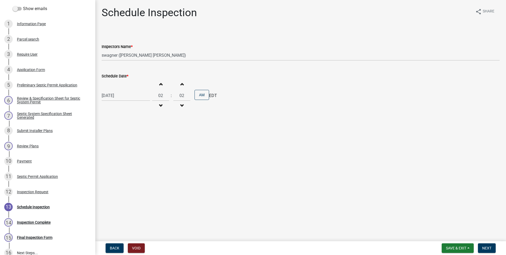
click at [181, 85] on span "button" at bounding box center [182, 84] width 3 height 4
click at [181, 86] on span "button" at bounding box center [182, 84] width 3 height 4
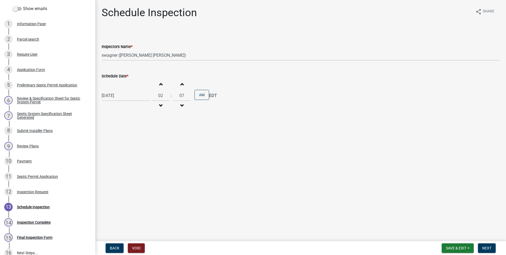
click at [181, 86] on span "button" at bounding box center [182, 84] width 3 height 4
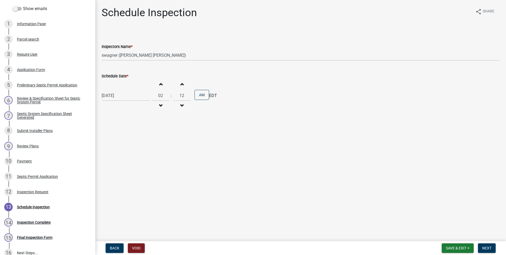
click at [181, 86] on span "button" at bounding box center [182, 84] width 3 height 4
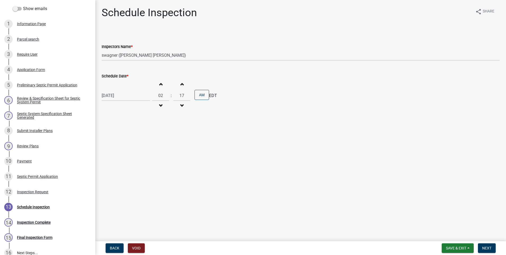
click at [181, 85] on span "button" at bounding box center [182, 84] width 3 height 4
click at [181, 86] on span "button" at bounding box center [182, 84] width 3 height 4
click at [181, 85] on span "button" at bounding box center [182, 84] width 3 height 4
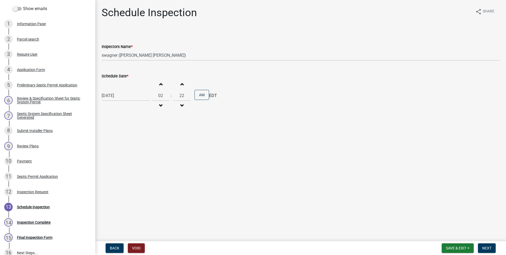
click at [181, 85] on span "button" at bounding box center [182, 84] width 3 height 4
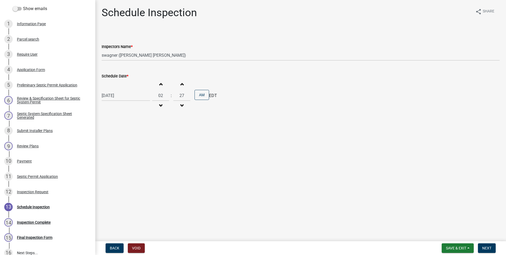
click at [181, 85] on span "button" at bounding box center [182, 84] width 3 height 4
type input "30"
click at [199, 94] on button "AM" at bounding box center [202, 95] width 15 height 10
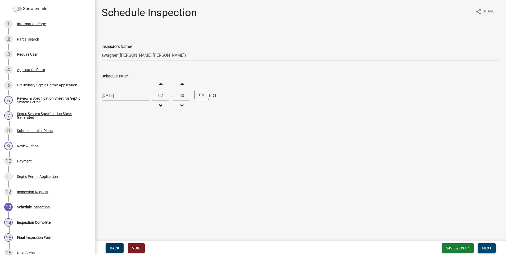
click at [493, 247] on button "Next" at bounding box center [487, 248] width 18 height 10
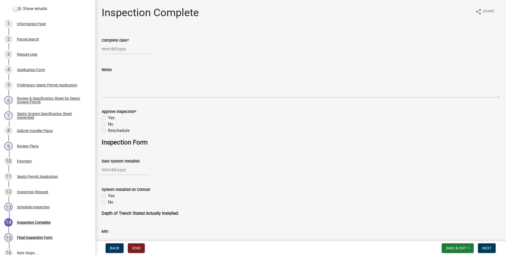
click at [116, 48] on div at bounding box center [126, 48] width 48 height 11
select select "8"
select select "2025"
click at [123, 93] on div "13" at bounding box center [124, 94] width 8 height 8
type input "[DATE]"
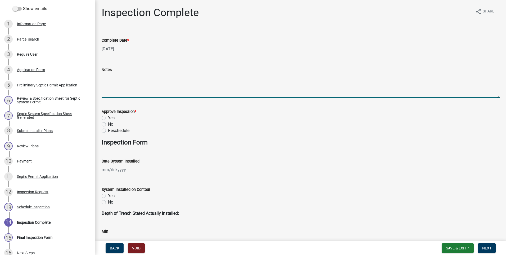
click at [116, 87] on textarea "Notes" at bounding box center [301, 85] width 398 height 25
type textarea "Septic installed by 3 J's exc, sand bed is covered and crowned with 12" cover."
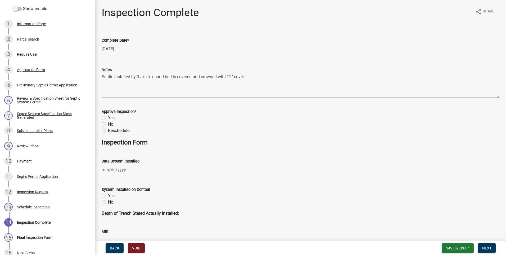
click at [108, 117] on label "Yes" at bounding box center [111, 118] width 7 height 6
click at [108, 117] on input "Yes" at bounding box center [109, 116] width 3 height 3
radio input "true"
select select "8"
select select "2025"
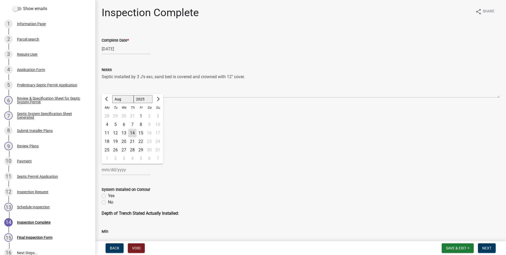
click at [118, 173] on div "[PERSON_NAME] Feb Mar Apr [PERSON_NAME][DATE] Oct Nov [DATE] 1526 1527 1528 152…" at bounding box center [126, 169] width 48 height 11
drag, startPoint x: 124, startPoint y: 132, endPoint x: 134, endPoint y: 137, distance: 11.2
click at [124, 132] on div "13" at bounding box center [124, 133] width 8 height 8
type input "[DATE]"
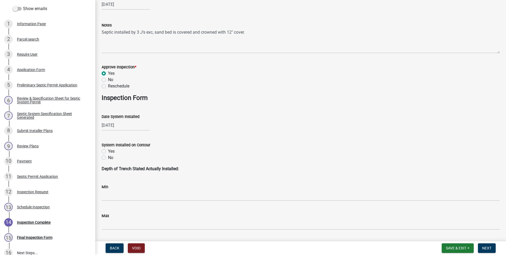
scroll to position [159, 0]
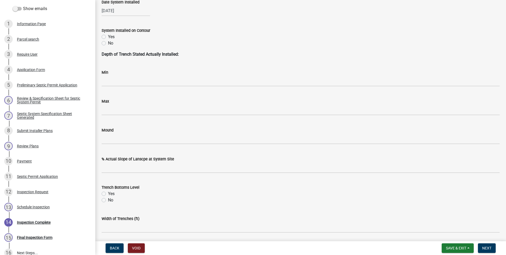
click at [108, 37] on label "Yes" at bounding box center [111, 37] width 7 height 6
click at [108, 37] on input "Yes" at bounding box center [109, 35] width 3 height 3
radio input "true"
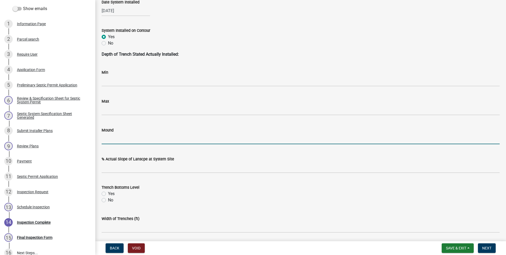
click at [109, 138] on input "Mound" at bounding box center [301, 138] width 398 height 11
type input "yes"
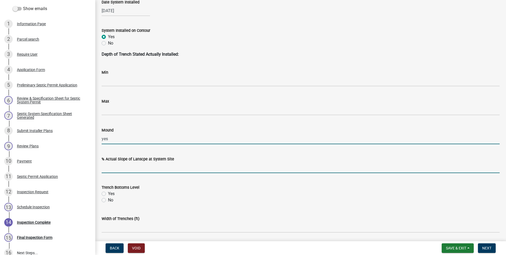
click at [121, 171] on input "text" at bounding box center [301, 167] width 398 height 11
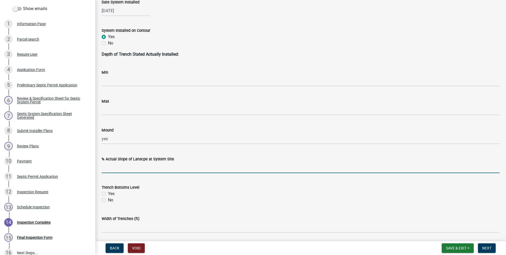
type input "3"
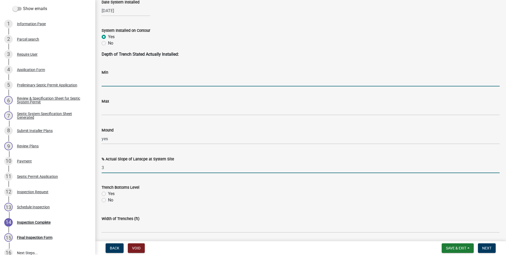
type input "10"
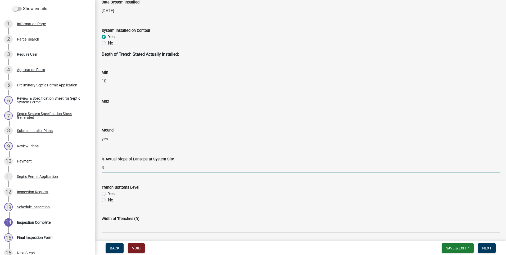
type input "10"
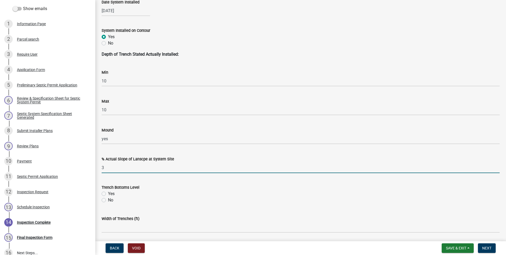
type input "4"
type input "sand"
type input "23"
type input "yes"
type input "6/3"
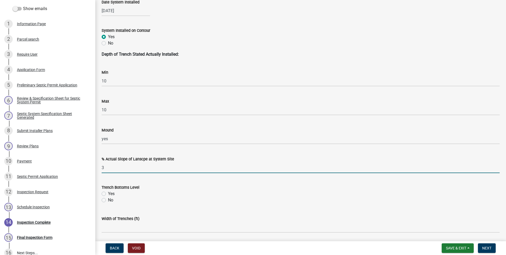
type input "AtL"
type input "1250"
type input "1776"
type input "40"
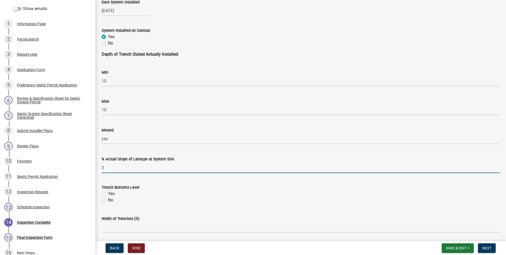
type input "35"
type input "4"
type input "1776"
type input "dry"
type input "Empyre Excavating"
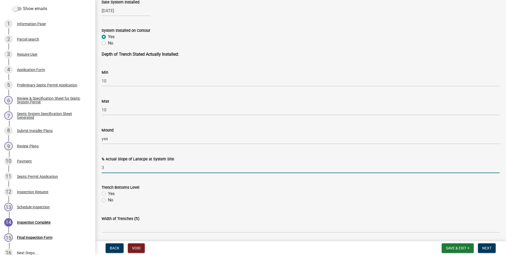
drag, startPoint x: 104, startPoint y: 193, endPoint x: 109, endPoint y: 193, distance: 5.8
click at [108, 193] on label "Yes" at bounding box center [111, 193] width 7 height 6
click at [108, 193] on input "Yes" at bounding box center [109, 191] width 3 height 3
radio input "true"
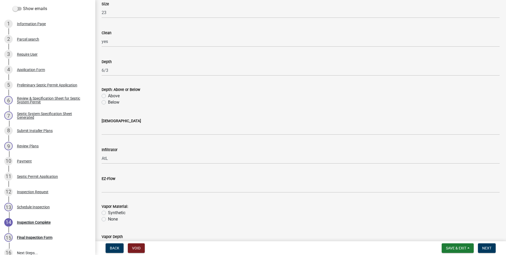
scroll to position [503, 0]
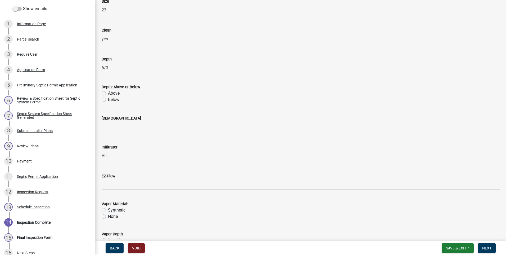
click at [120, 126] on input "[DEMOGRAPHIC_DATA]" at bounding box center [301, 126] width 398 height 11
type input "yes"
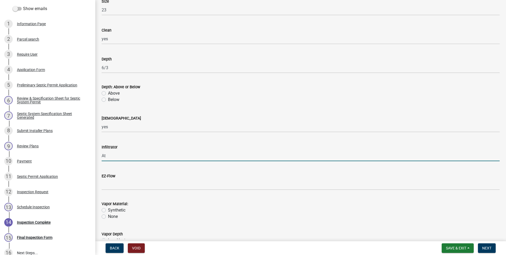
type input "A"
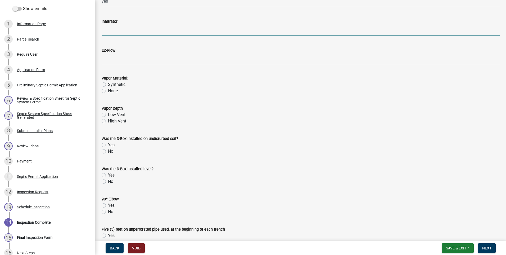
scroll to position [635, 0]
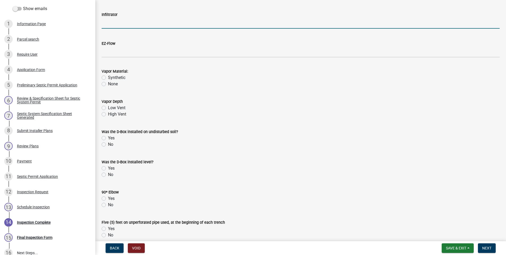
click at [108, 107] on label "Low Vent" at bounding box center [116, 108] width 17 height 6
click at [108, 107] on input "Low Vent" at bounding box center [109, 106] width 3 height 3
radio input "true"
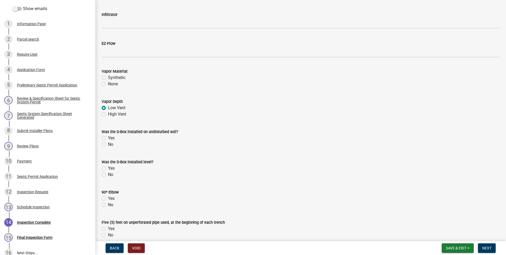
click at [108, 145] on label "No" at bounding box center [110, 144] width 5 height 6
click at [108, 145] on input "No" at bounding box center [109, 142] width 3 height 3
radio input "true"
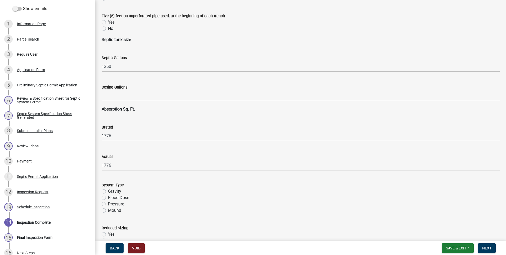
scroll to position [847, 0]
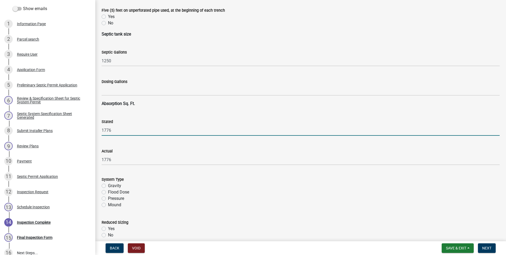
click at [124, 131] on input "1776" at bounding box center [301, 130] width 398 height 11
type input "1656"
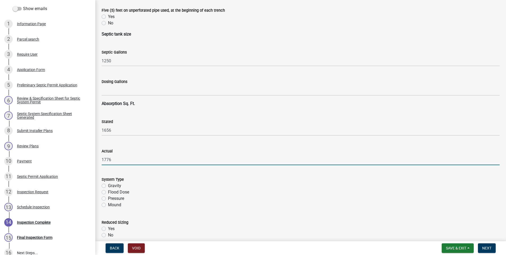
click at [112, 158] on input "1776" at bounding box center [301, 159] width 398 height 11
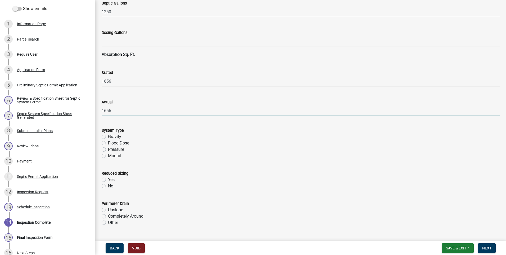
scroll to position [953, 0]
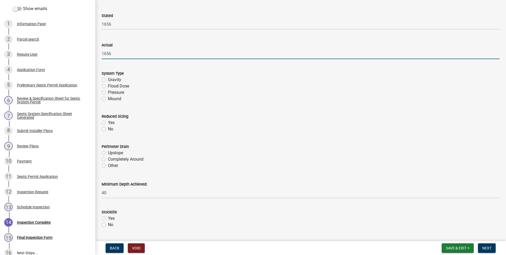
type input "1656"
click at [108, 100] on label "Mound" at bounding box center [114, 99] width 13 height 6
click at [108, 99] on input "Mound" at bounding box center [109, 97] width 3 height 3
radio input "true"
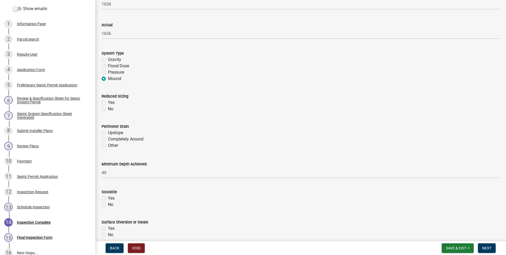
scroll to position [1033, 0]
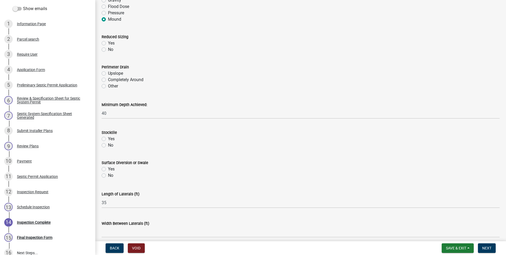
click at [108, 51] on label "No" at bounding box center [110, 49] width 5 height 6
click at [108, 50] on input "No" at bounding box center [109, 47] width 3 height 3
radio input "true"
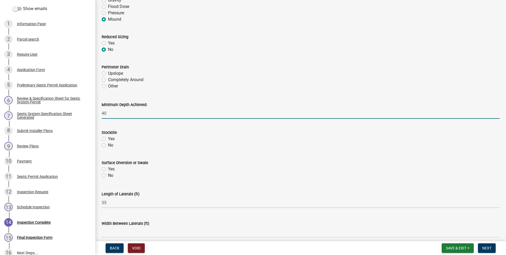
click at [120, 115] on input "40" at bounding box center [301, 113] width 398 height 11
type input "4"
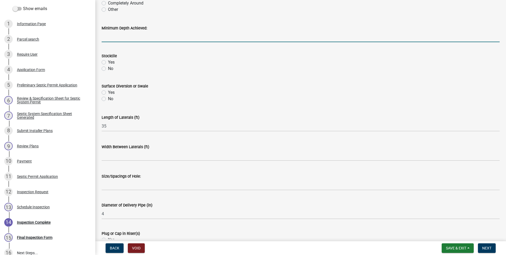
scroll to position [1112, 0]
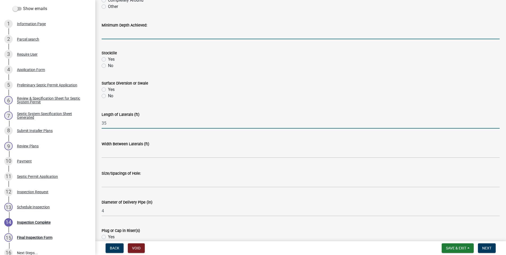
click at [118, 125] on input "35" at bounding box center [301, 123] width 398 height 11
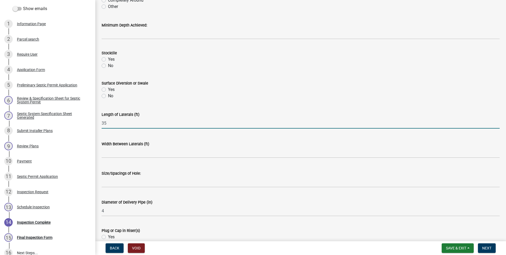
type input "3"
type input "70"
drag, startPoint x: 104, startPoint y: 95, endPoint x: 108, endPoint y: 99, distance: 6.0
click at [108, 95] on label "No" at bounding box center [110, 96] width 5 height 6
click at [108, 95] on input "No" at bounding box center [109, 94] width 3 height 3
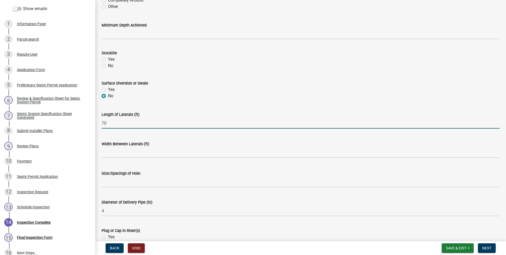
radio input "true"
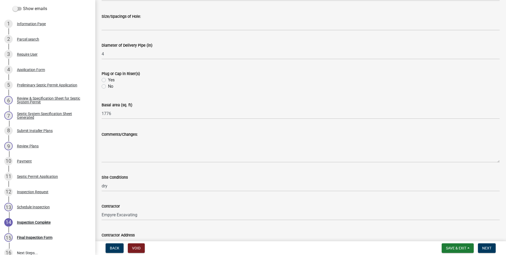
scroll to position [1271, 0]
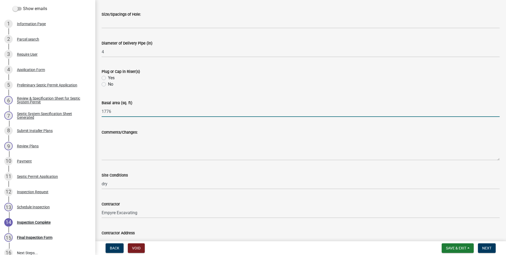
click at [126, 115] on input "1776" at bounding box center [301, 111] width 398 height 11
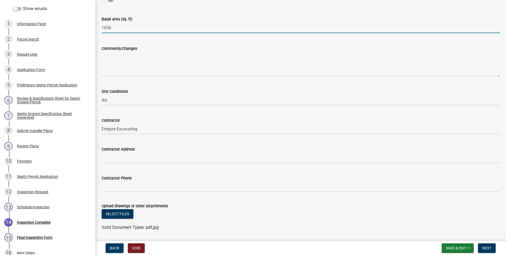
scroll to position [1372, 0]
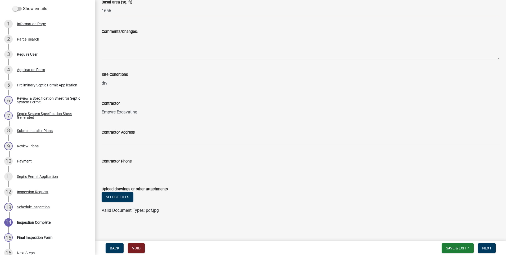
type input "1656"
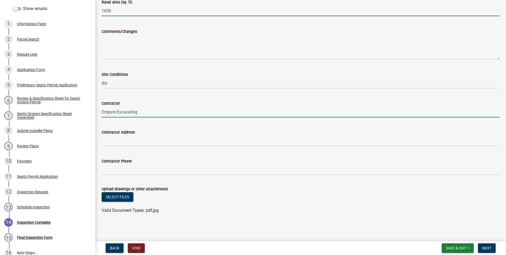
click at [149, 112] on input "Empyre Excavating" at bounding box center [301, 111] width 398 height 11
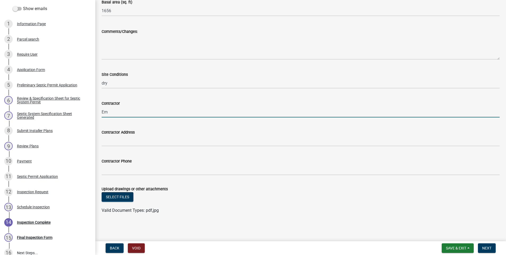
type input "E"
type input "4"
type input "3 J's Exc"
click at [126, 199] on button "Select files" at bounding box center [118, 197] width 32 height 10
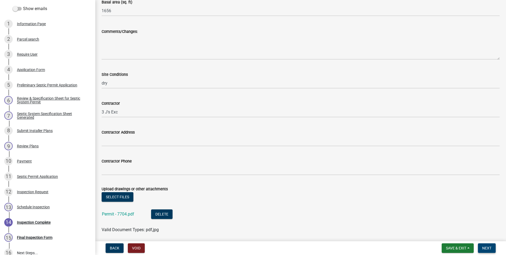
click at [483, 245] on button "Next" at bounding box center [487, 248] width 18 height 10
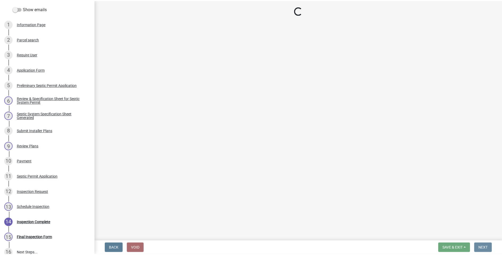
scroll to position [0, 0]
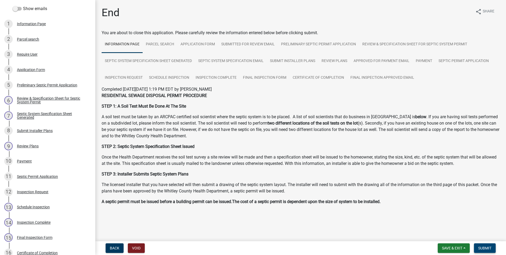
click at [489, 250] on span "Submit" at bounding box center [484, 248] width 13 height 4
